Goal: Task Accomplishment & Management: Complete application form

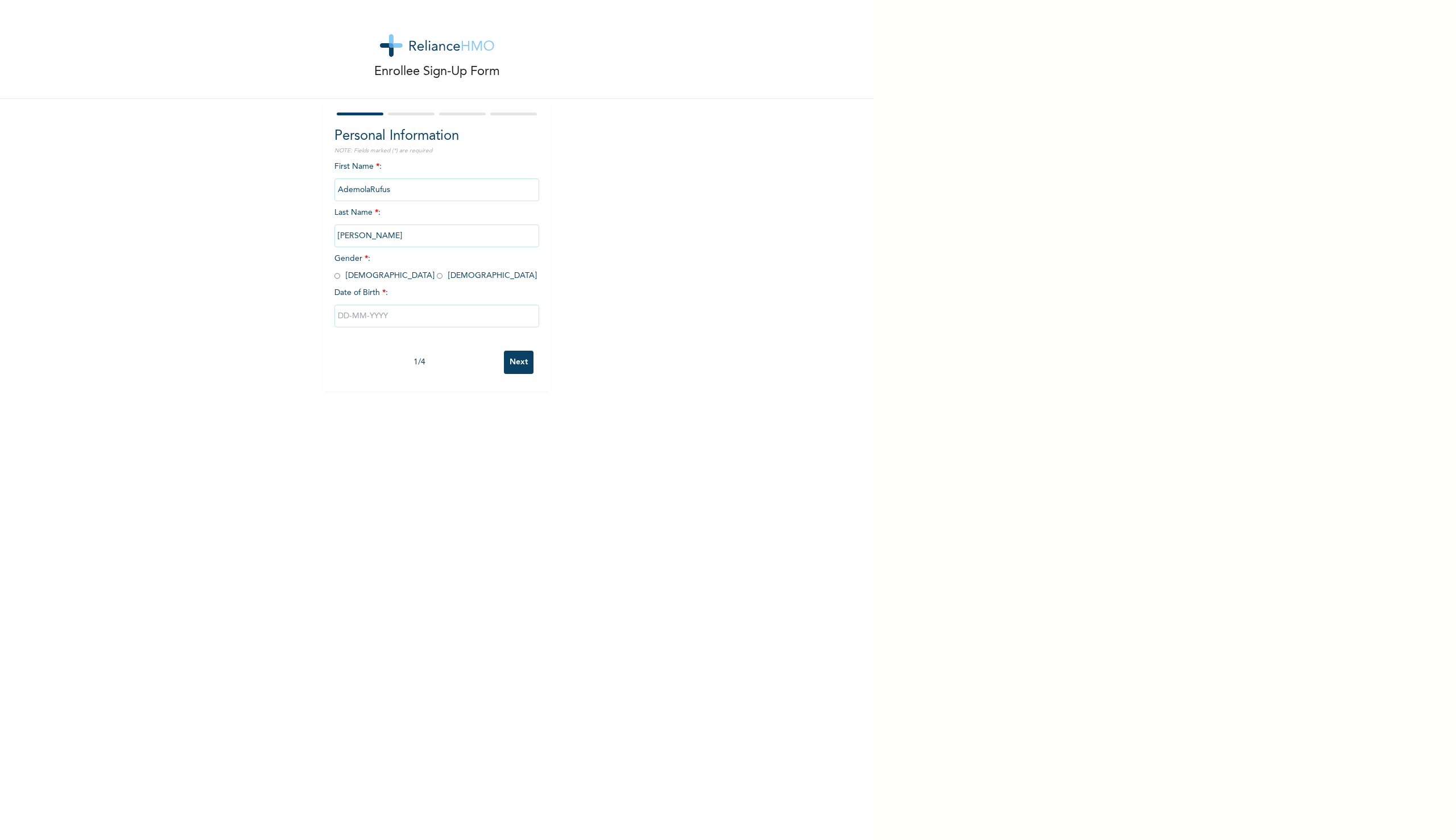
click at [339, 277] on input "radio" at bounding box center [337, 276] width 6 height 11
radio input "true"
type input "AdemolaRufus"
click at [363, 318] on input "text" at bounding box center [436, 316] width 205 height 23
select select "9"
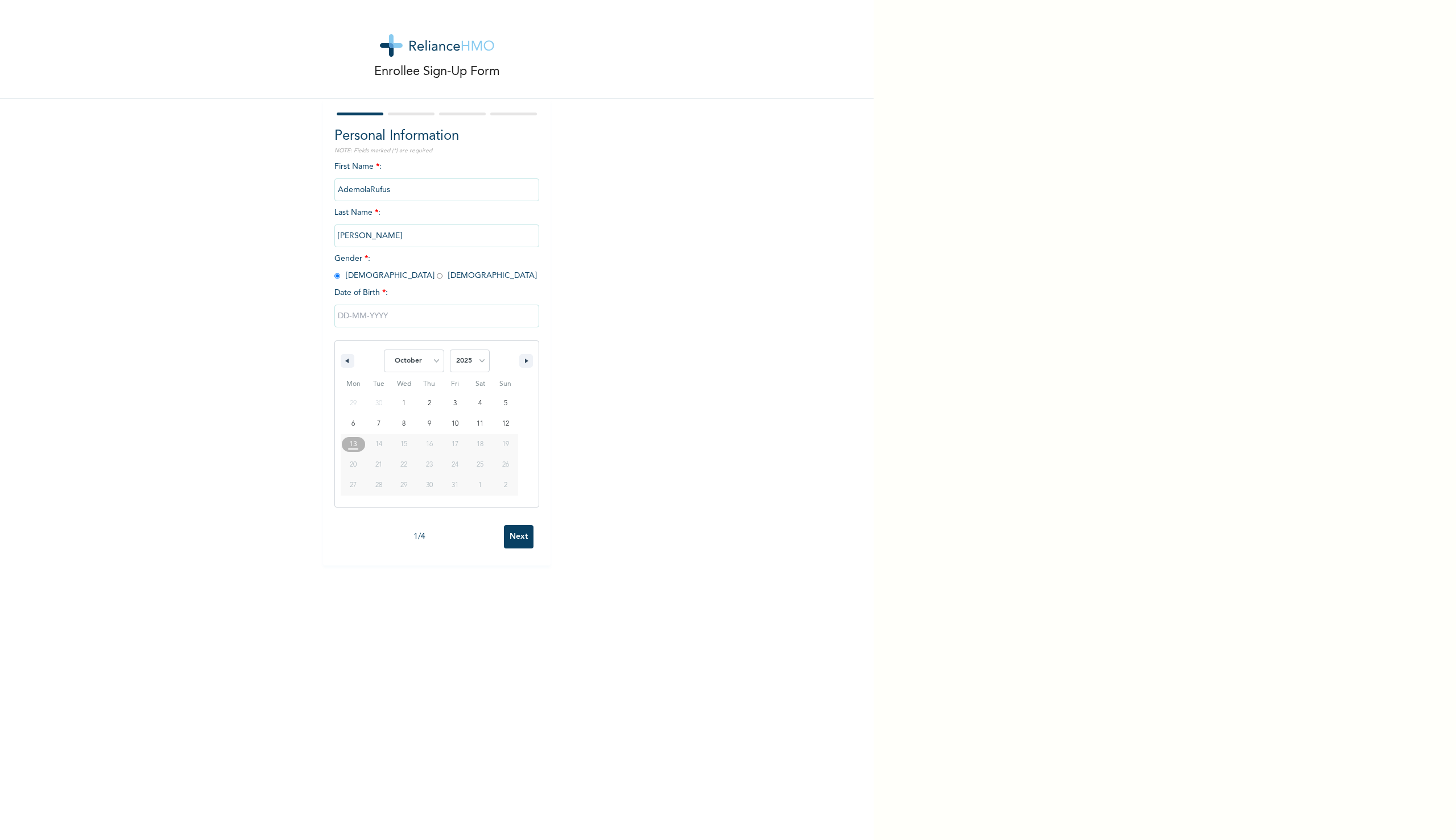
type input "AdemolaRufus"
click at [428, 361] on select "January February March April May June July August September October November De…" at bounding box center [414, 361] width 61 height 23
select select "2"
click at [384, 349] on select "January February March April May June July August September October November De…" at bounding box center [414, 361] width 61 height 23
click at [465, 361] on select "2025 2024 2023 2022 2021 2020 2019 2018 2017 2016 2015 2014 2013 2012 2011 2010…" at bounding box center [470, 361] width 40 height 23
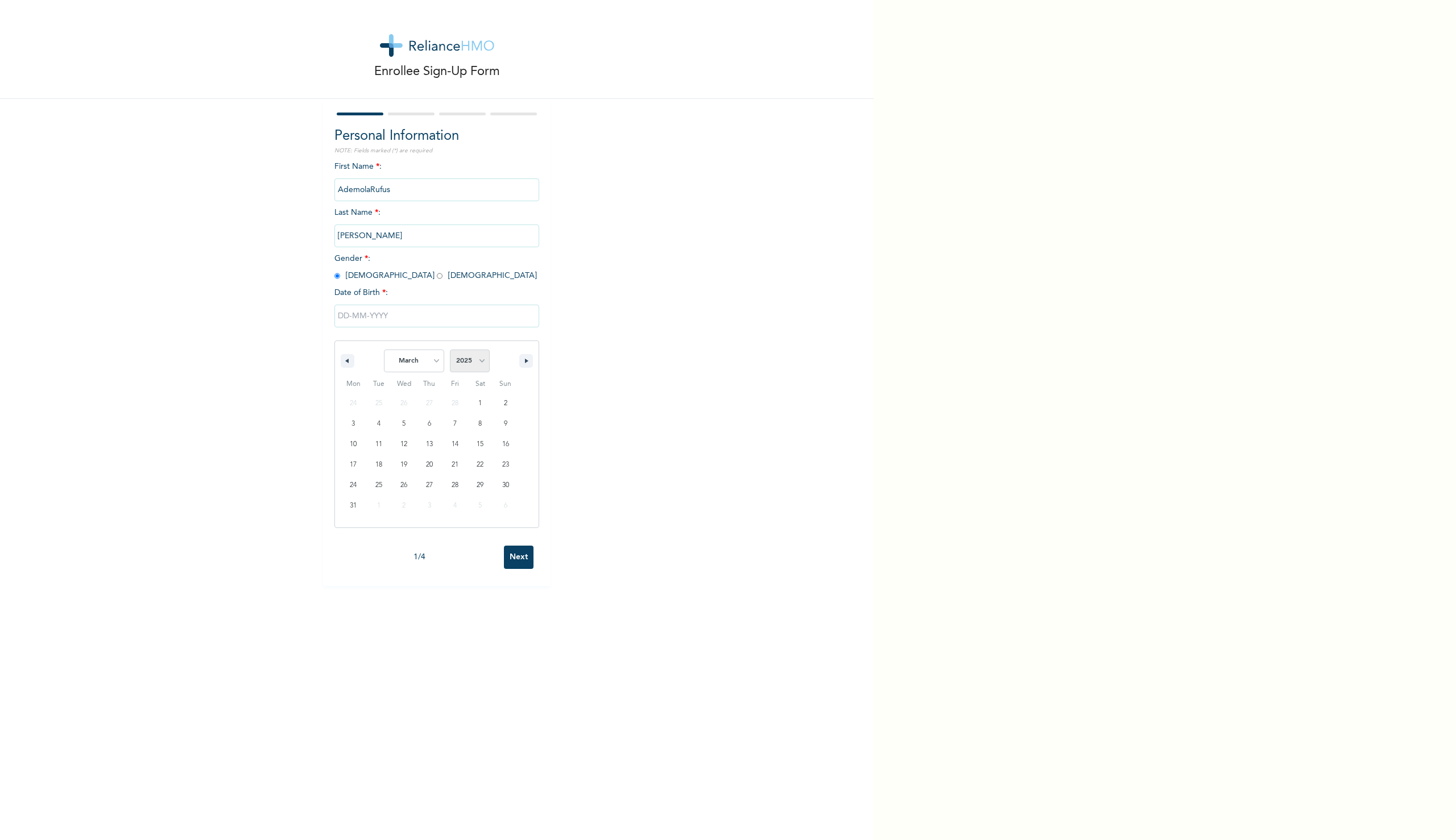
select select "2000"
click at [450, 349] on select "2025 2024 2023 2022 2021 2020 2019 2018 2017 2016 2015 2014 2013 2012 2011 2010…" at bounding box center [470, 361] width 40 height 23
type input "AdemolaRufus"
type input "[DATE]"
click at [511, 362] on input "Next" at bounding box center [518, 362] width 30 height 23
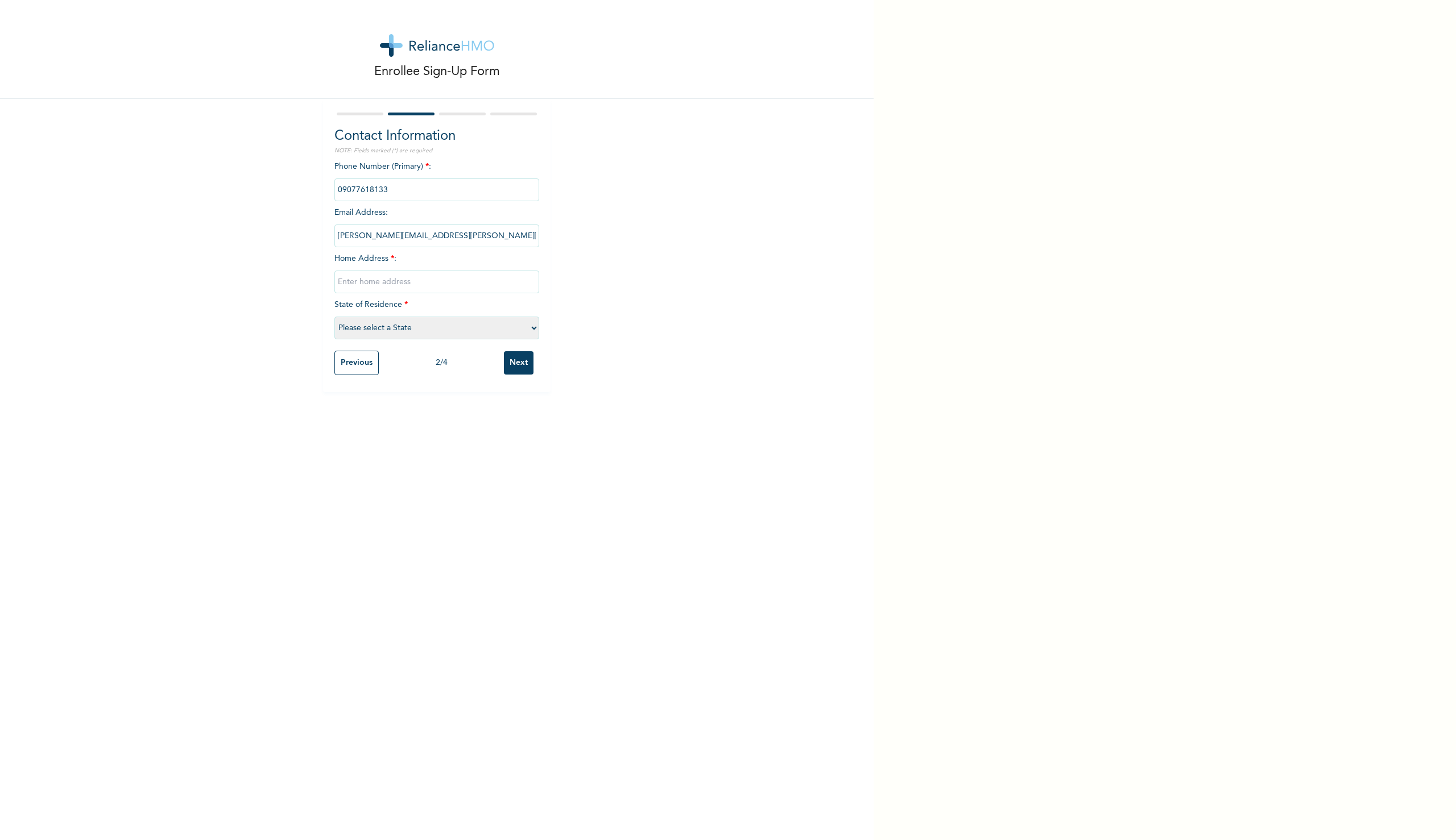
click at [377, 280] on input "text" at bounding box center [436, 282] width 205 height 23
type input "[STREET_ADDRESS]"
select select "25"
click at [520, 365] on input "Next" at bounding box center [518, 362] width 30 height 23
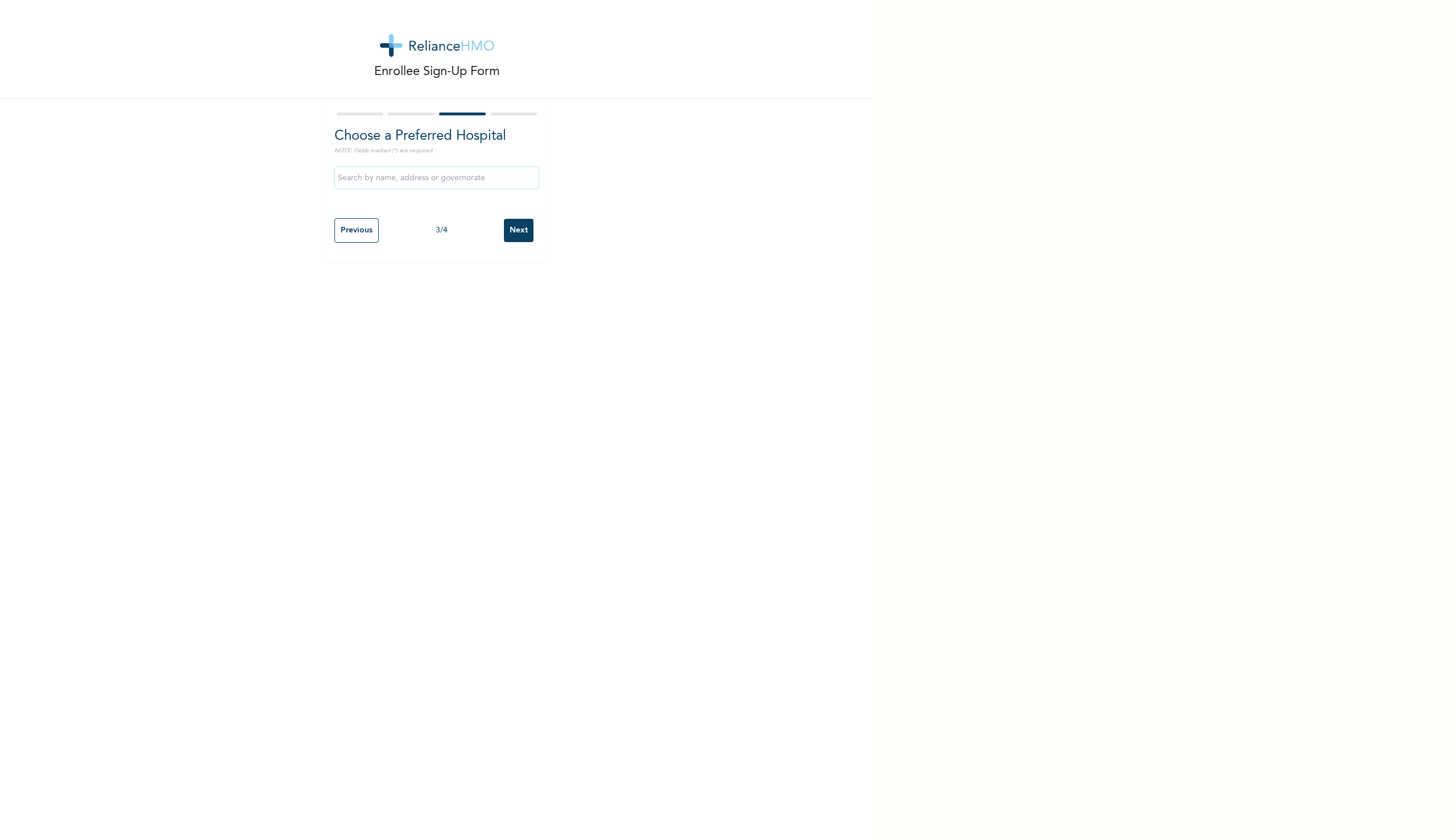
drag, startPoint x: 366, startPoint y: 183, endPoint x: 375, endPoint y: 179, distance: 9.8
click at [366, 183] on input "text" at bounding box center [436, 178] width 205 height 23
click at [376, 179] on input "text" at bounding box center [436, 178] width 205 height 23
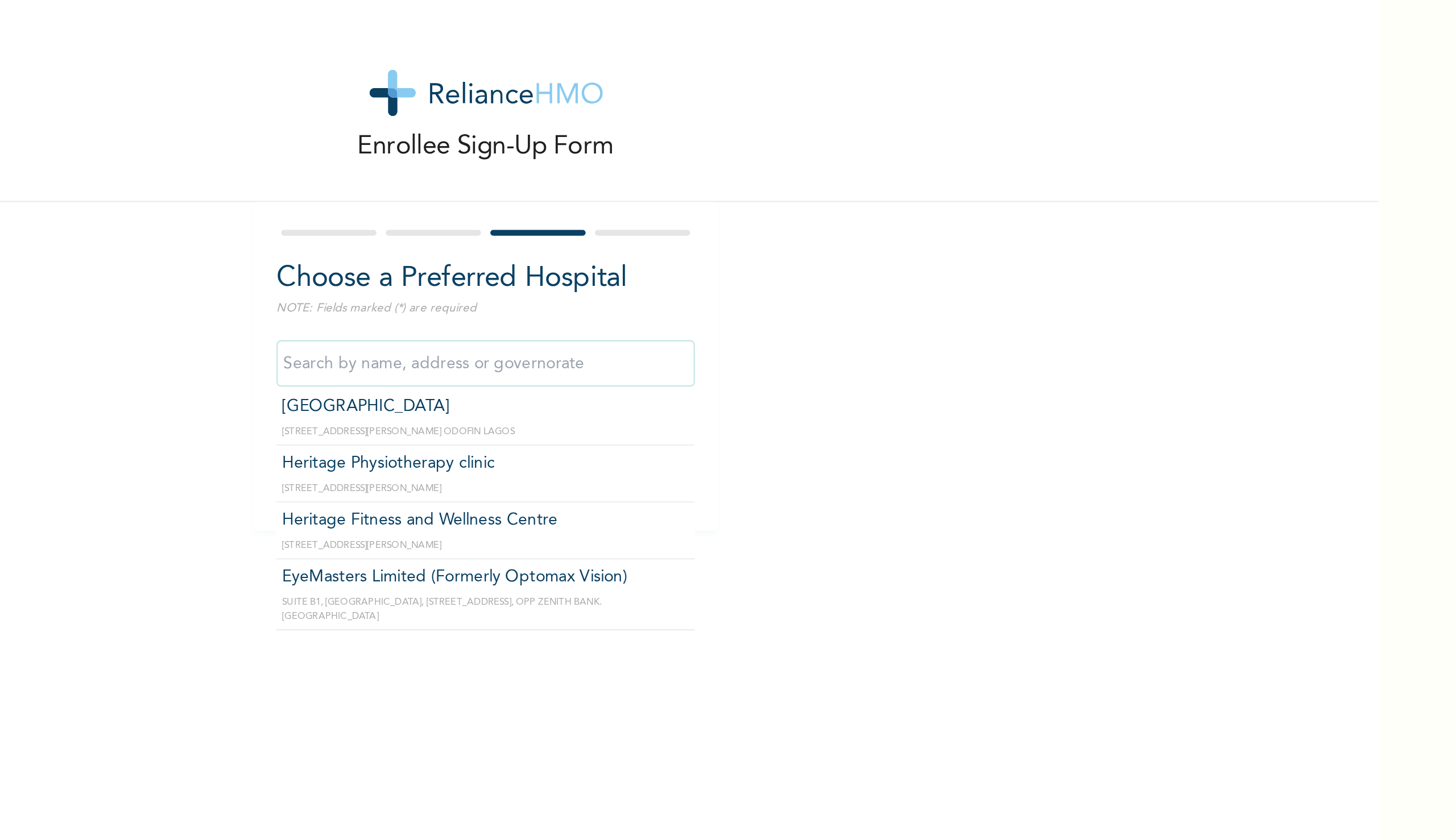
scroll to position [7929, 0]
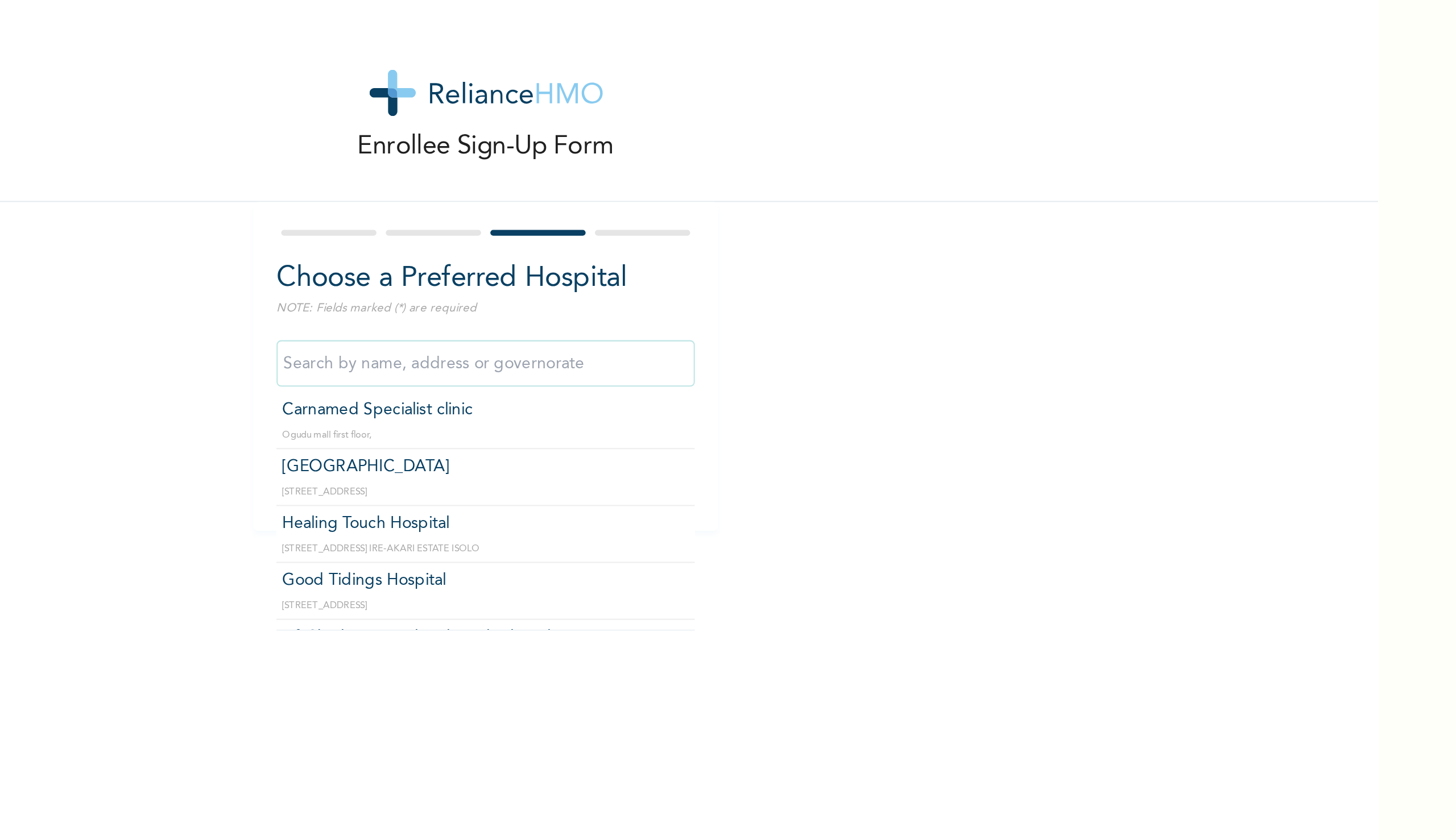
type input "Udan's Medical"
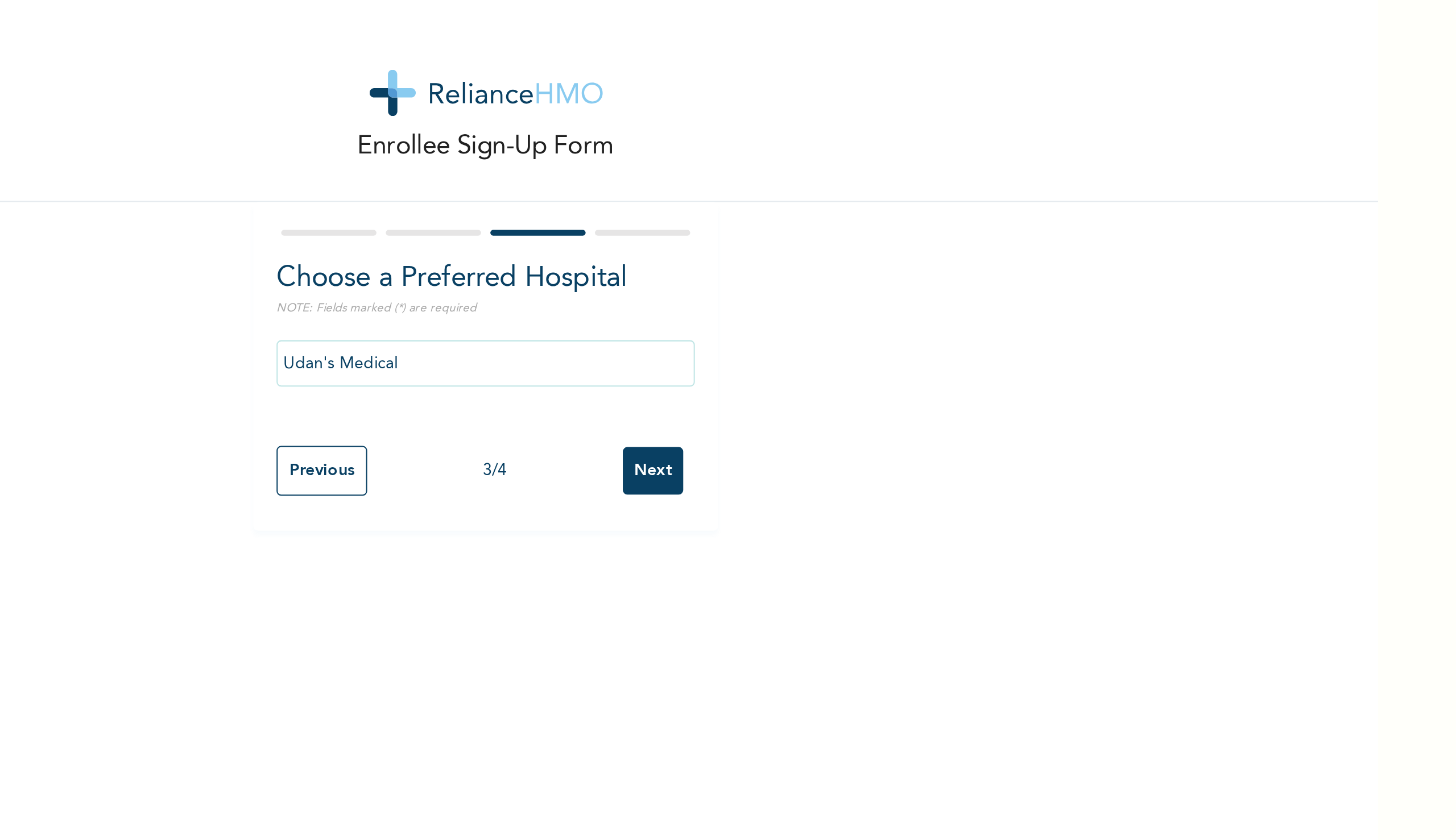
drag, startPoint x: 370, startPoint y: 216, endPoint x: 199, endPoint y: -34, distance: 302.9
click at [396, 179] on input "Udan's Medical" at bounding box center [436, 178] width 205 height 23
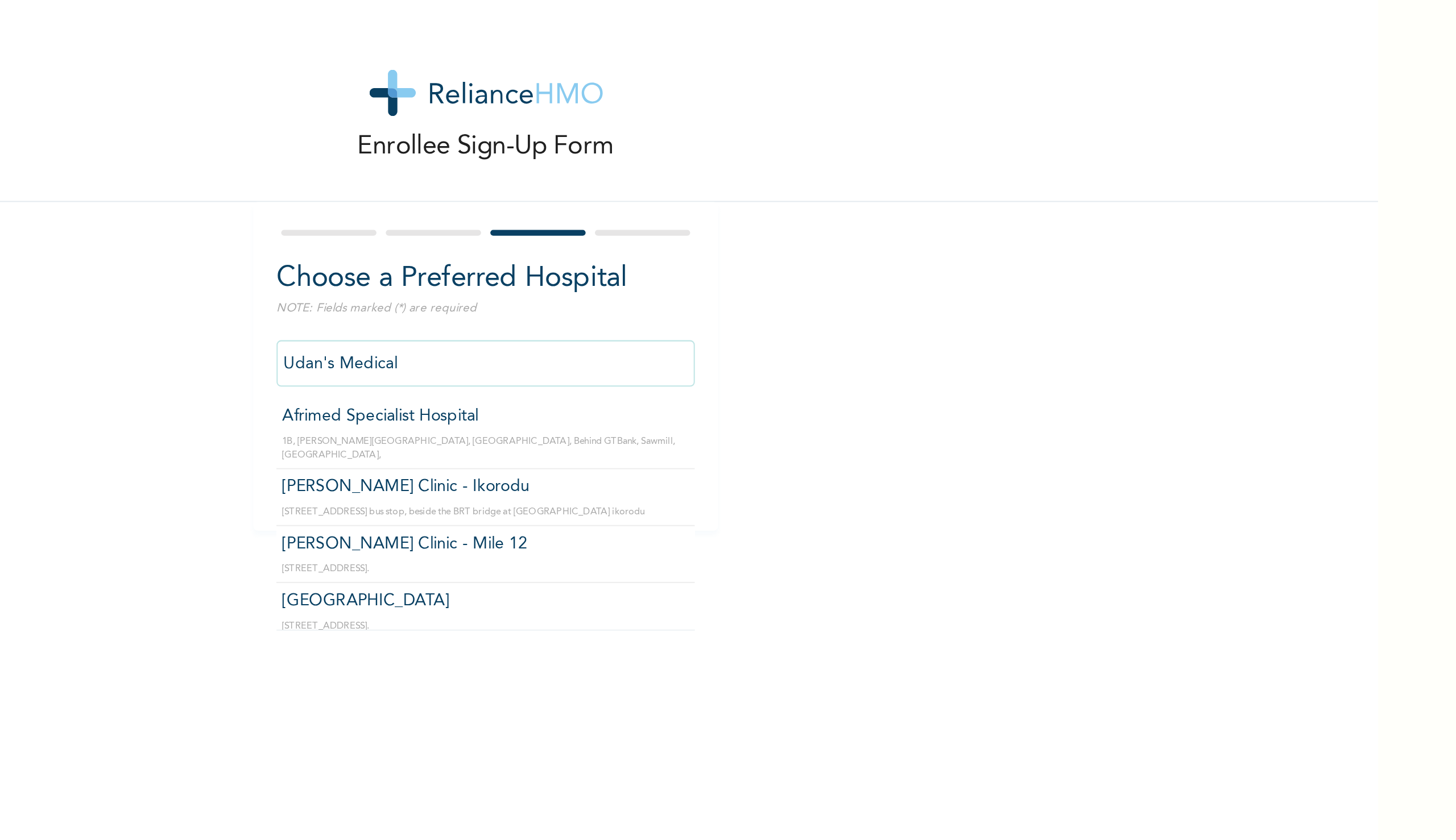
drag, startPoint x: 395, startPoint y: 177, endPoint x: 321, endPoint y: 180, distance: 74.1
click at [321, 180] on div "Enrollee Sign-Up Form Choose a Preferred Hospital NOTE: Fields marked (*) are r…" at bounding box center [436, 130] width 874 height 260
click at [364, 183] on input "text" at bounding box center [436, 178] width 205 height 23
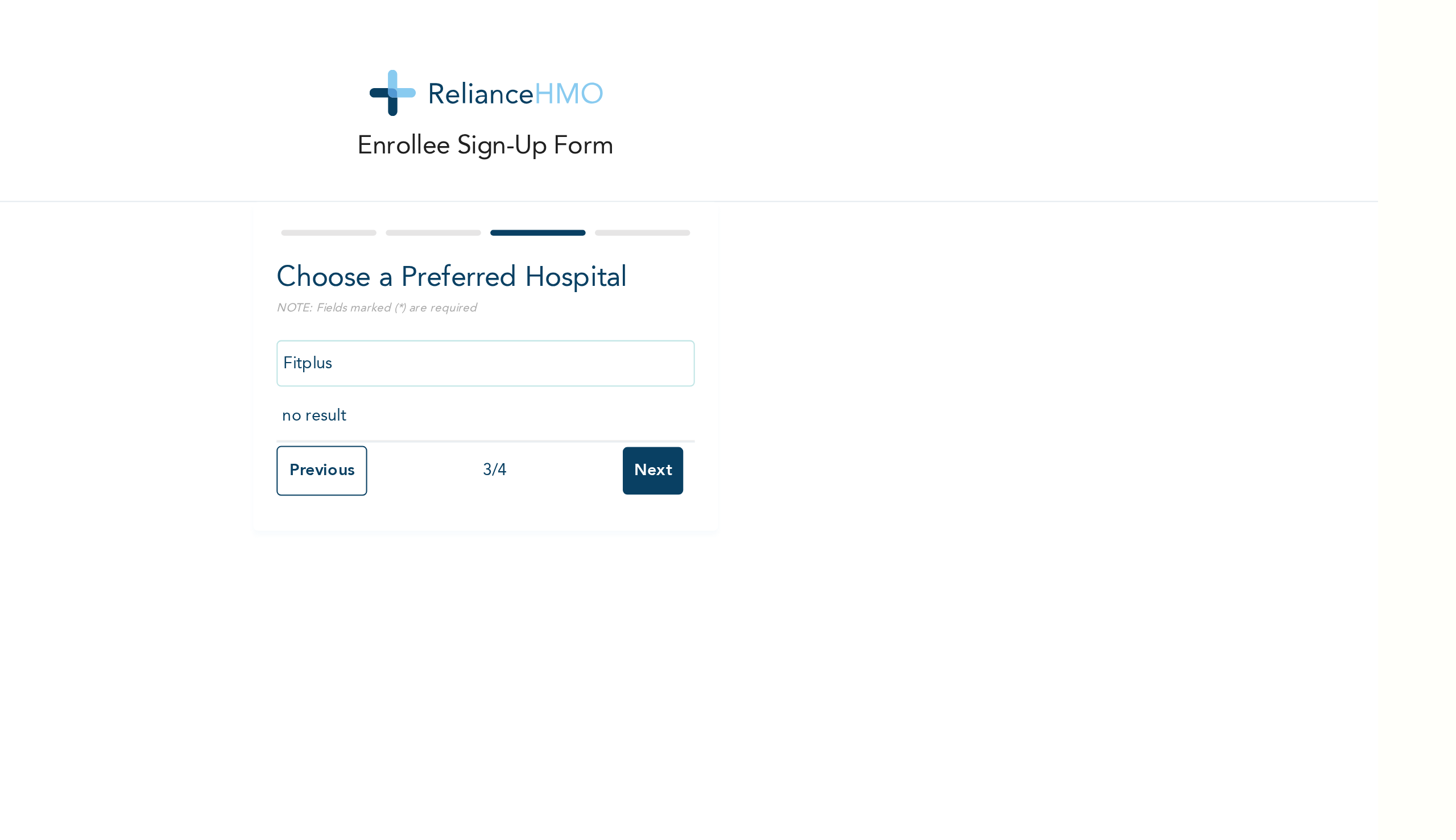
click at [354, 179] on input "Fitplus" at bounding box center [436, 178] width 205 height 23
click at [361, 179] on input "Fitplus" at bounding box center [436, 178] width 205 height 23
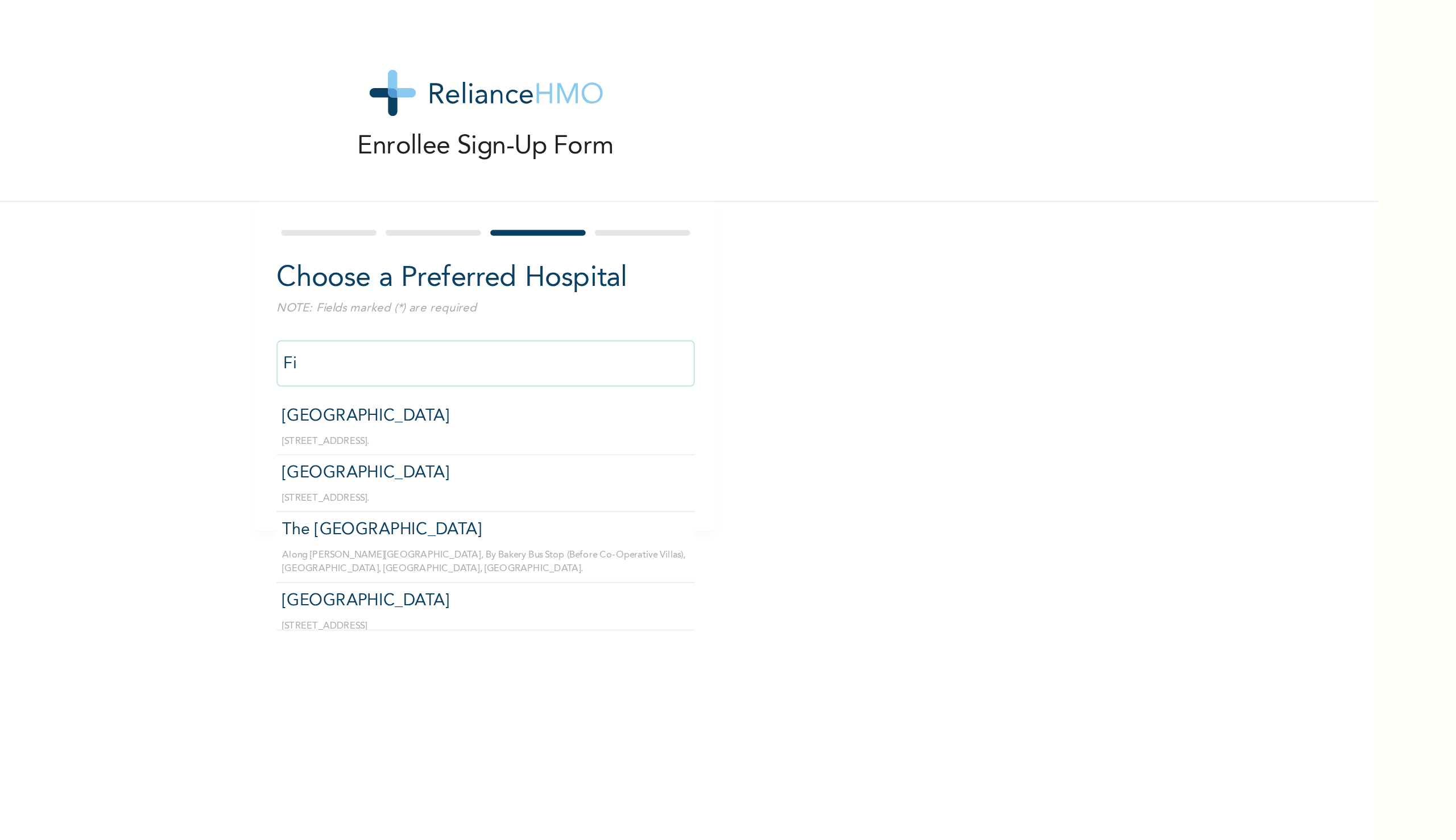
type input "F"
type input "S"
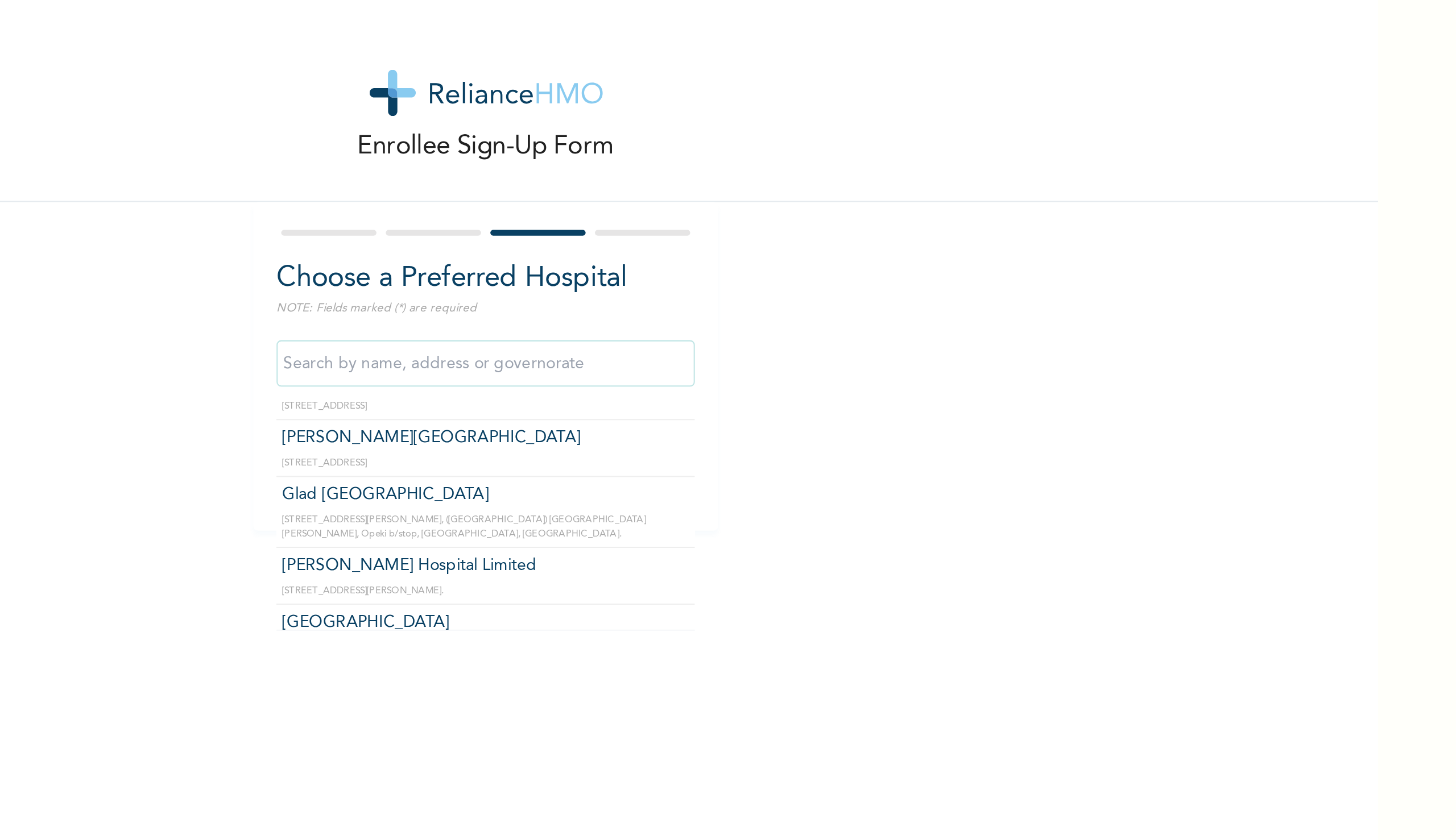
scroll to position [1162, 0]
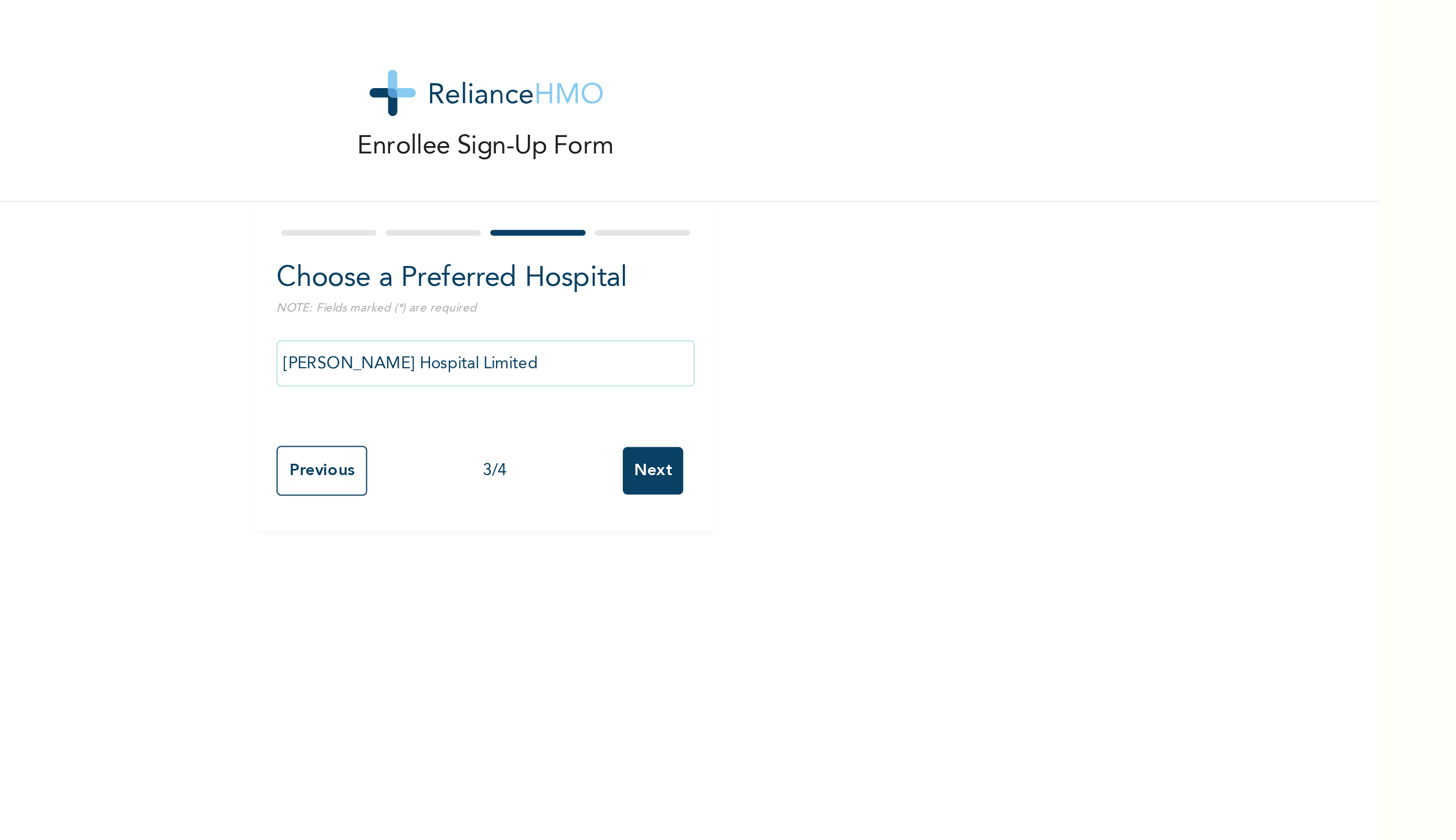
click at [428, 179] on input "[PERSON_NAME] Hospital Limited" at bounding box center [436, 178] width 205 height 23
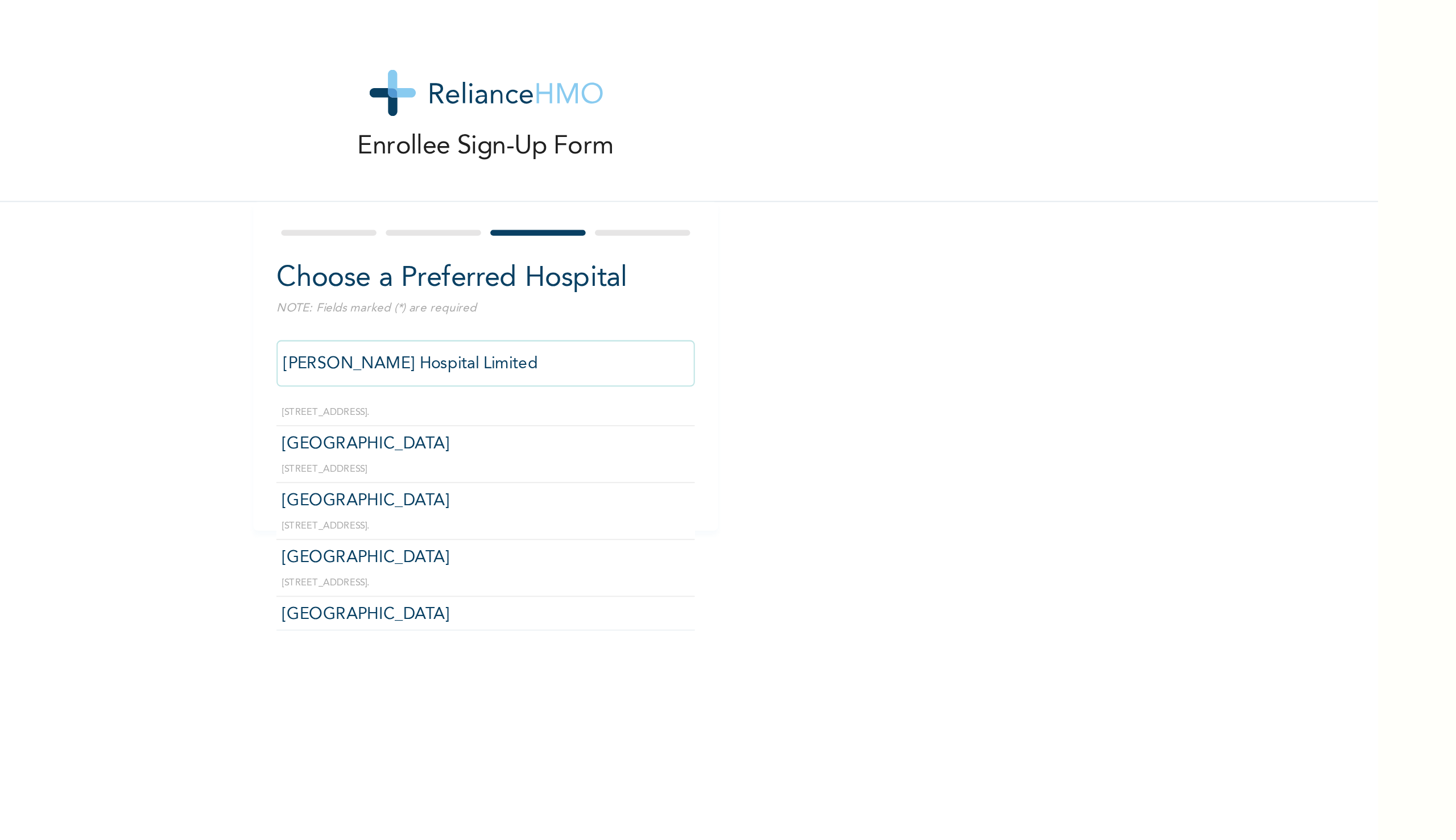
scroll to position [248, 0]
type input "[GEOGRAPHIC_DATA]"
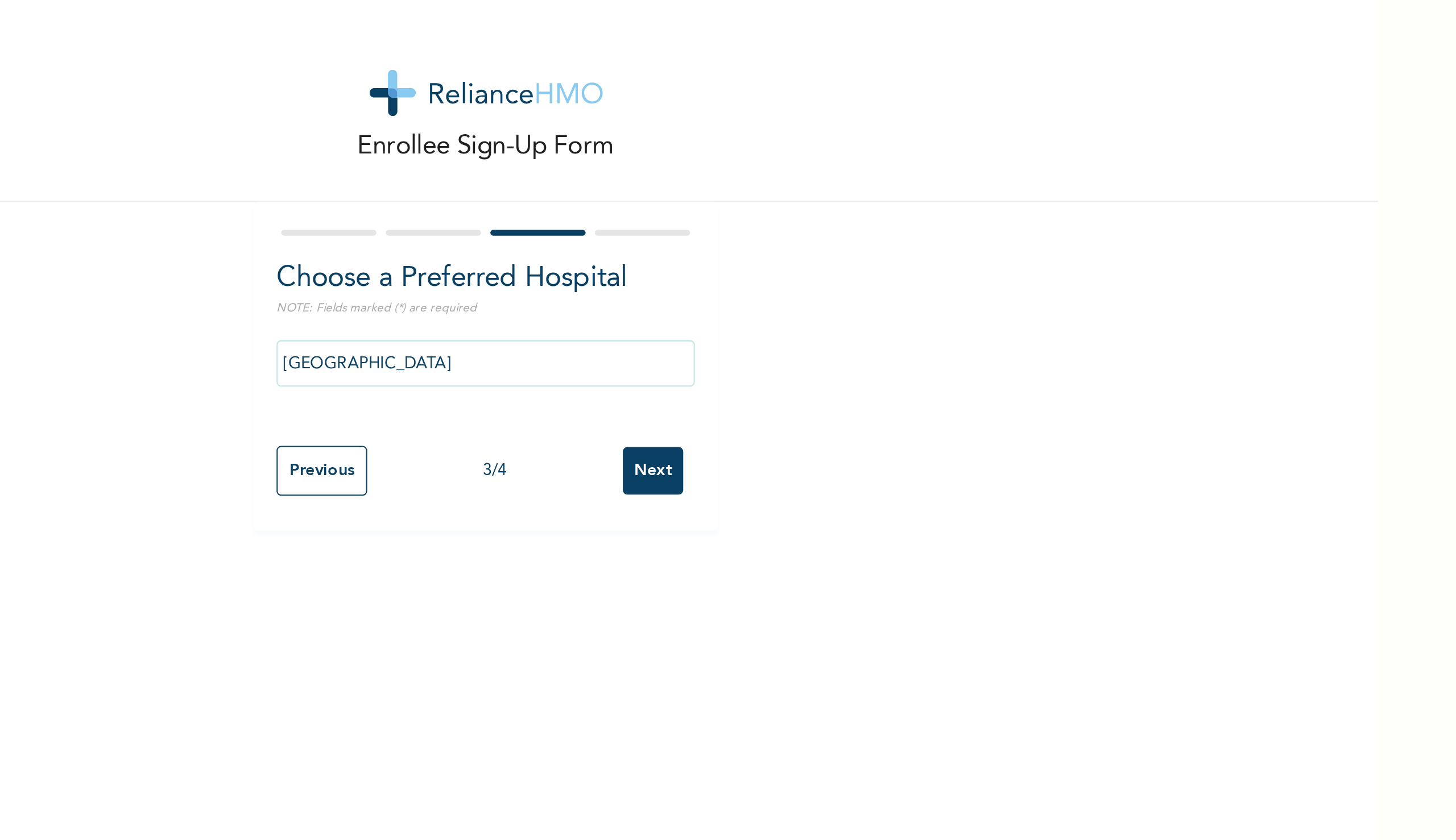
click at [519, 229] on input "Next" at bounding box center [518, 230] width 30 height 23
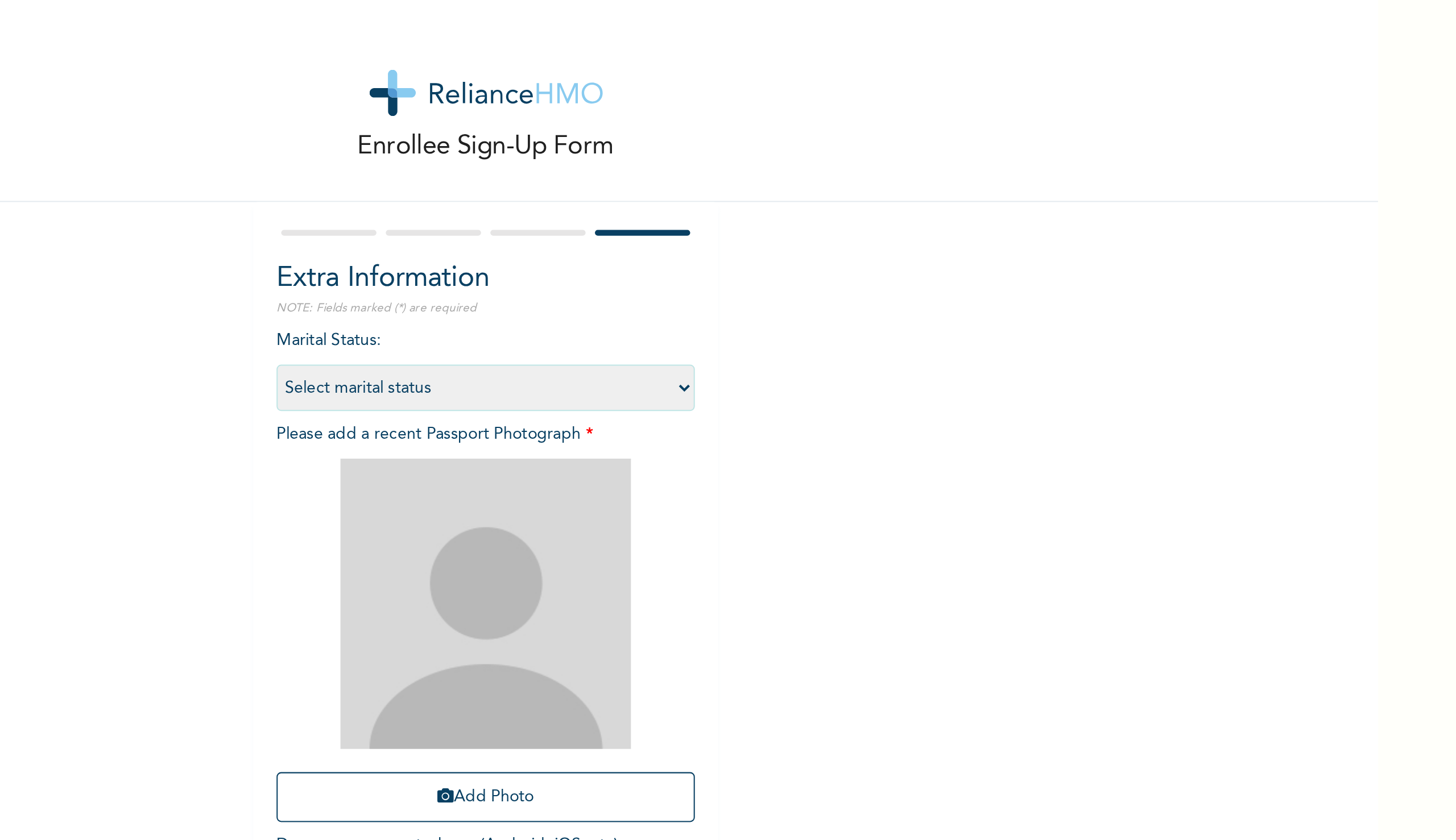
click at [396, 189] on select "Select marital status [DEMOGRAPHIC_DATA] Married [DEMOGRAPHIC_DATA] Widow/[DEMO…" at bounding box center [436, 190] width 205 height 23
click at [334, 179] on select "Select marital status [DEMOGRAPHIC_DATA] Married [DEMOGRAPHIC_DATA] Widow/[DEMO…" at bounding box center [436, 190] width 205 height 23
click at [444, 191] on select "Select marital status [DEMOGRAPHIC_DATA] Married [DEMOGRAPHIC_DATA] Widow/[DEMO…" at bounding box center [436, 190] width 205 height 23
click at [334, 179] on select "Select marital status [DEMOGRAPHIC_DATA] Married [DEMOGRAPHIC_DATA] Widow/[DEMO…" at bounding box center [436, 190] width 205 height 23
click at [395, 189] on select "Select marital status [DEMOGRAPHIC_DATA] Married [DEMOGRAPHIC_DATA] Widow/[DEMO…" at bounding box center [436, 190] width 205 height 23
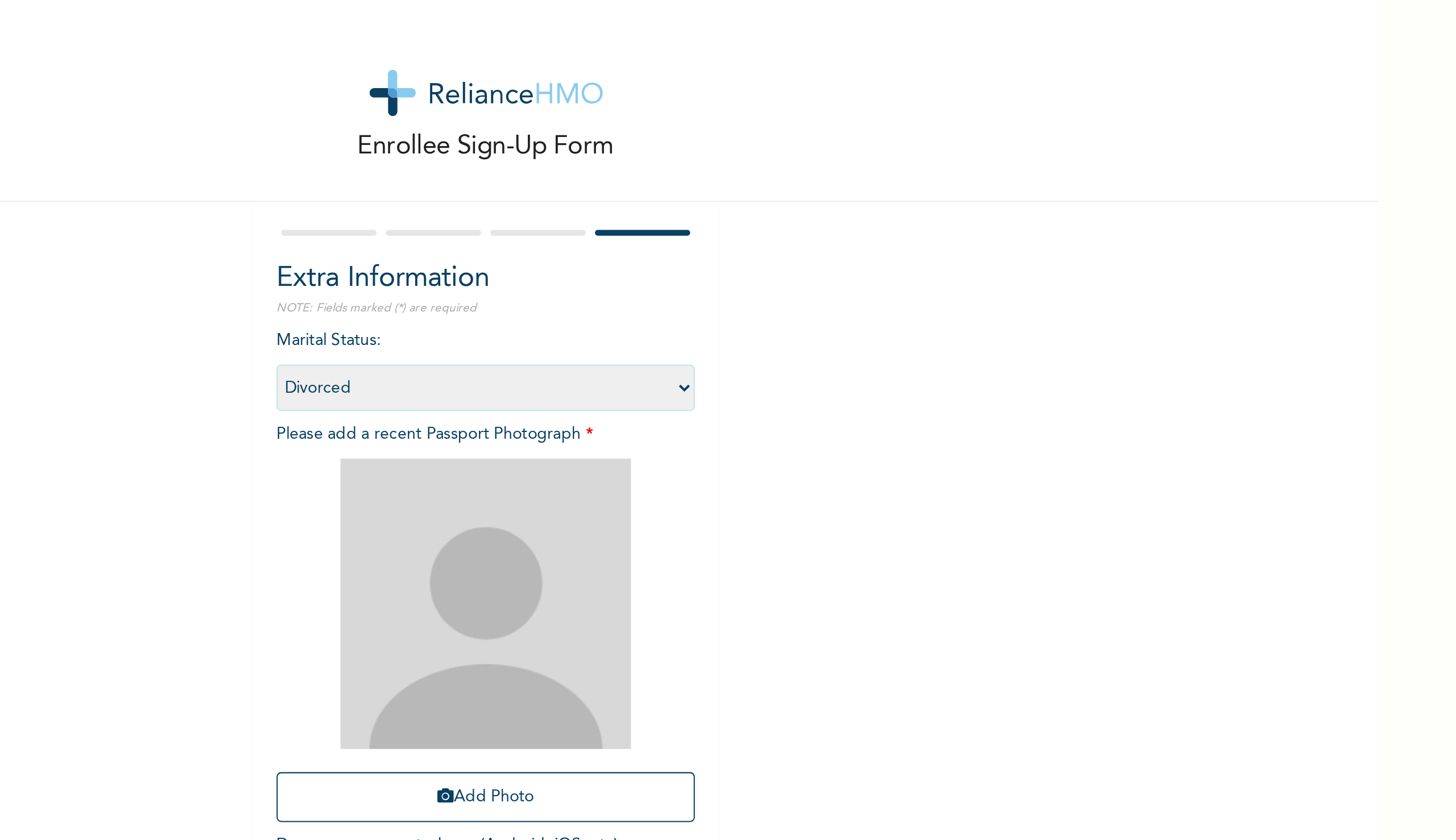
click at [334, 179] on select "Select marital status [DEMOGRAPHIC_DATA] Married [DEMOGRAPHIC_DATA] Widow/[DEMO…" at bounding box center [436, 190] width 205 height 23
click at [385, 193] on select "Select marital status [DEMOGRAPHIC_DATA] Married [DEMOGRAPHIC_DATA] Widow/[DEMO…" at bounding box center [436, 190] width 205 height 23
select select "1"
click at [334, 179] on select "Select marital status [DEMOGRAPHIC_DATA] Married [DEMOGRAPHIC_DATA] Widow/[DEMO…" at bounding box center [436, 190] width 205 height 23
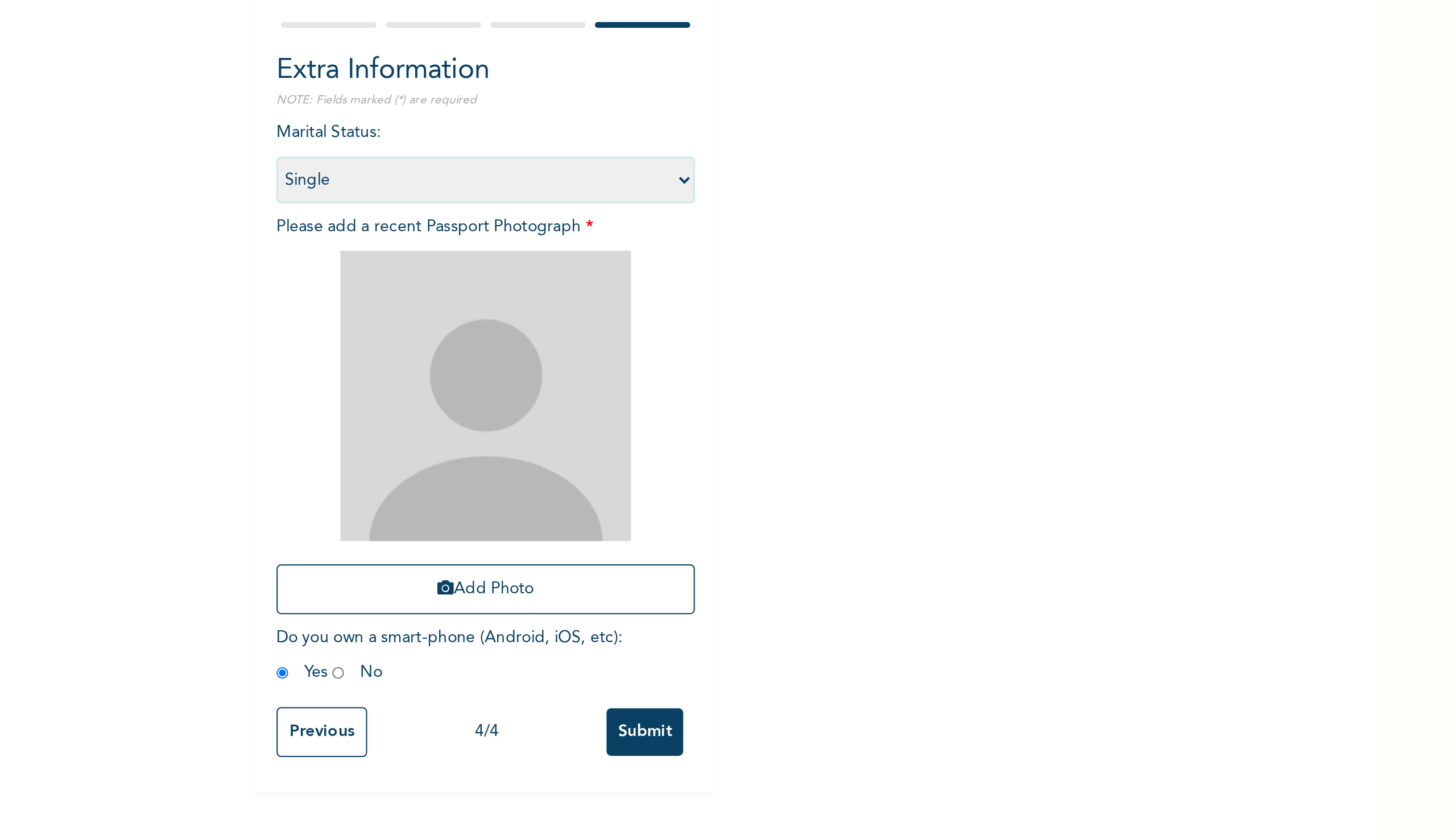
click at [428, 314] on img at bounding box center [436, 296] width 142 height 142
click at [424, 391] on button "Add Photo" at bounding box center [436, 390] width 205 height 25
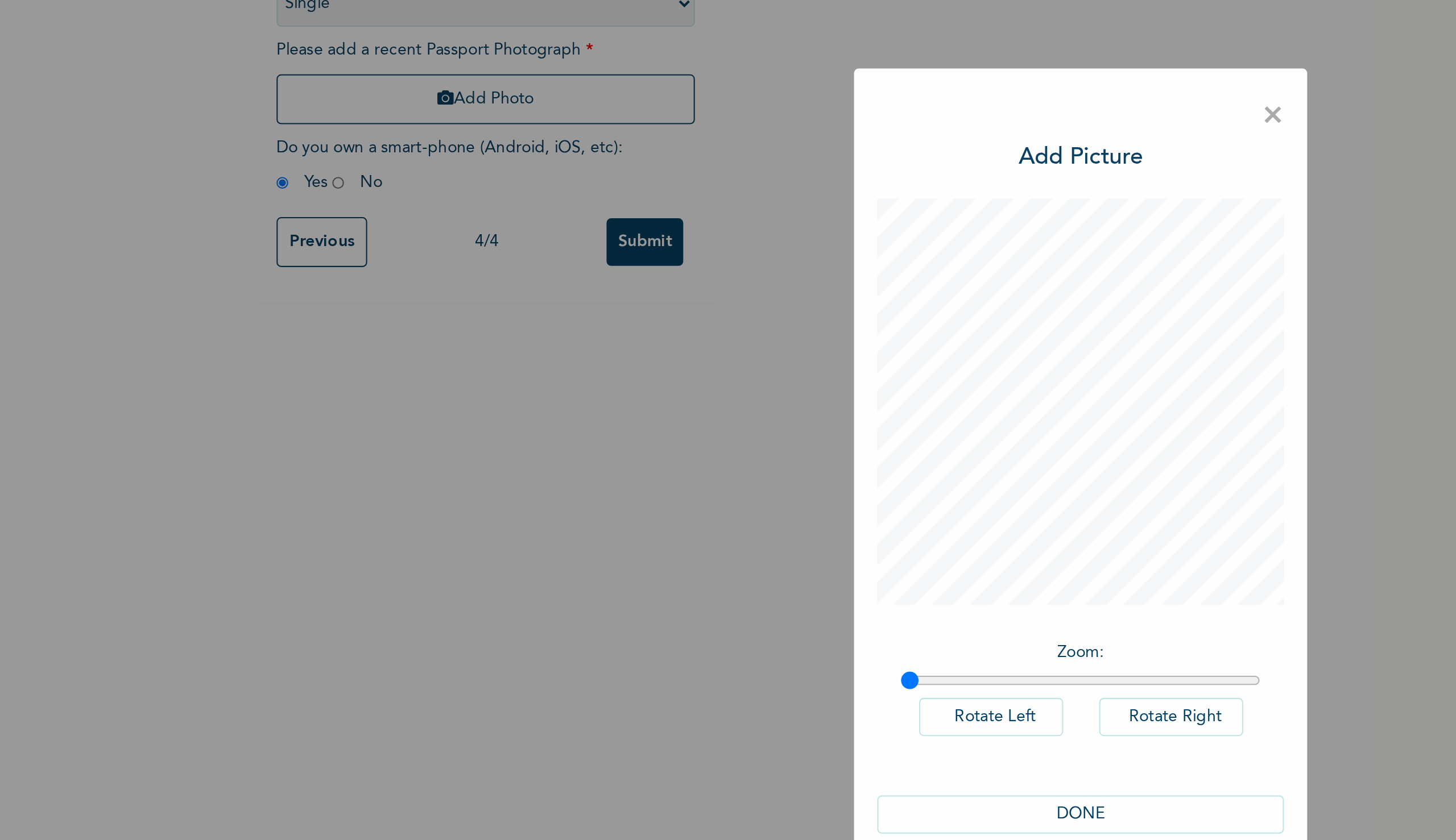
type input "1.14"
click at [668, 522] on input "range" at bounding box center [728, 521] width 176 height 9
drag, startPoint x: 645, startPoint y: 521, endPoint x: 664, endPoint y: 522, distance: 19.0
click at [664, 522] on input "range" at bounding box center [728, 521] width 176 height 9
click at [820, 243] on span "×" at bounding box center [822, 245] width 11 height 24
